Goal: Information Seeking & Learning: Understand process/instructions

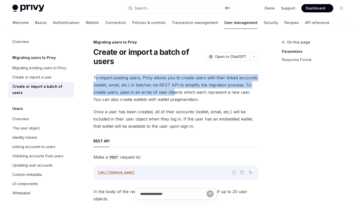
drag, startPoint x: 97, startPoint y: 77, endPoint x: 174, endPoint y: 95, distance: 79.2
click at [174, 95] on span "To import existing users, Privy allows you to create users with their linked ac…" at bounding box center [175, 88] width 165 height 29
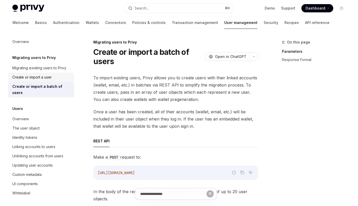
click at [43, 78] on div "Create or import a user" at bounding box center [31, 77] width 39 height 6
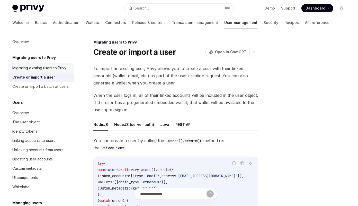
click at [40, 66] on div "Migrating existing users to Privy" at bounding box center [39, 68] width 54 height 6
type textarea "*"
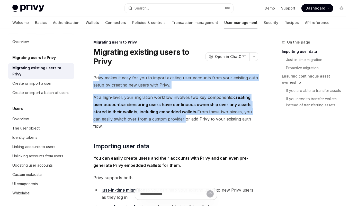
drag, startPoint x: 100, startPoint y: 76, endPoint x: 161, endPoint y: 115, distance: 73.3
click at [161, 115] on span "At a high-level, your migration workflow involves two key components: creating …" at bounding box center [175, 112] width 165 height 36
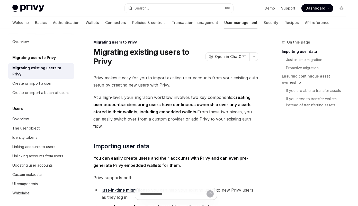
click at [161, 107] on span "At a high-level, your migration workflow involves two key components: creating …" at bounding box center [175, 112] width 165 height 36
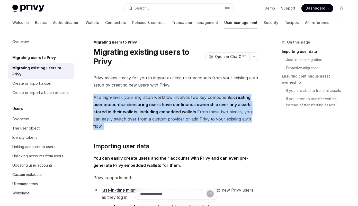
click at [161, 107] on span "At a high-level, your migration workflow involves two key components: creating …" at bounding box center [175, 112] width 165 height 36
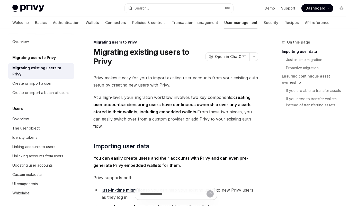
click at [152, 81] on span "Privy makes it easy for you to import existing user accounts from your existing…" at bounding box center [175, 81] width 165 height 14
click at [141, 116] on span "At a high-level, your migration workflow involves two key components: creating …" at bounding box center [175, 112] width 165 height 36
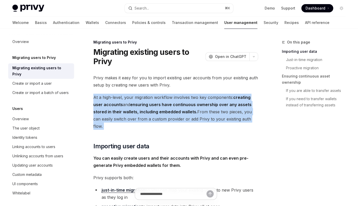
click at [141, 116] on span "At a high-level, your migration workflow involves two key components: creating …" at bounding box center [175, 112] width 165 height 36
